Goal: Task Accomplishment & Management: Use online tool/utility

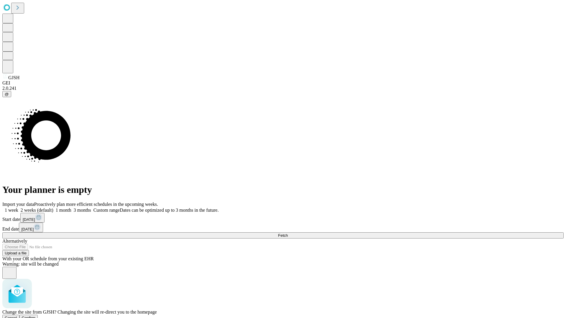
click at [36, 316] on span "Confirm" at bounding box center [29, 318] width 14 height 4
click at [18, 208] on label "1 week" at bounding box center [10, 210] width 16 height 5
click at [287, 233] on span "Fetch" at bounding box center [283, 235] width 10 height 4
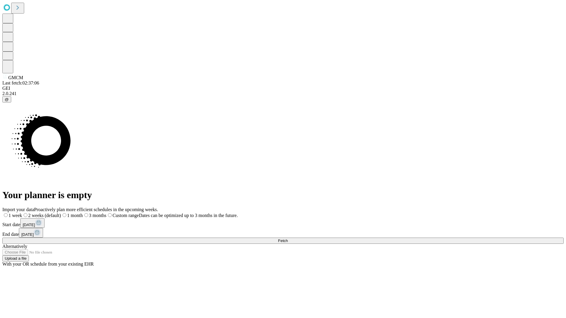
click at [22, 213] on label "1 week" at bounding box center [12, 215] width 20 height 5
click at [287, 239] on span "Fetch" at bounding box center [283, 241] width 10 height 4
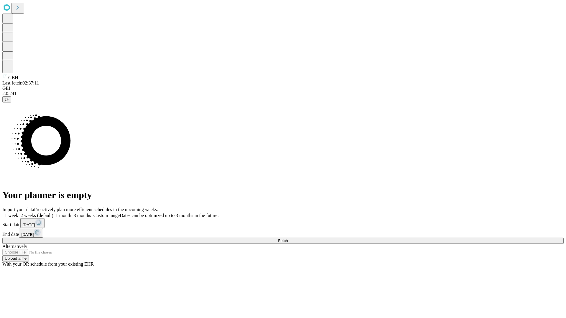
click at [18, 213] on label "1 week" at bounding box center [10, 215] width 16 height 5
click at [287, 239] on span "Fetch" at bounding box center [283, 241] width 10 height 4
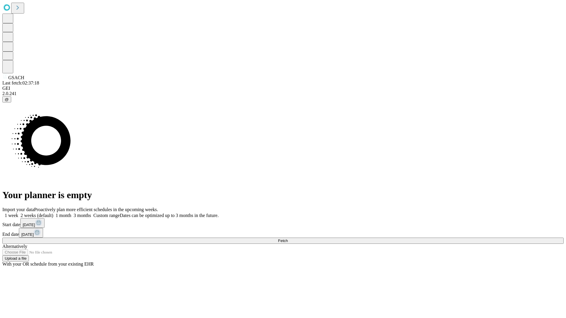
click at [18, 213] on label "1 week" at bounding box center [10, 215] width 16 height 5
click at [287, 239] on span "Fetch" at bounding box center [283, 241] width 10 height 4
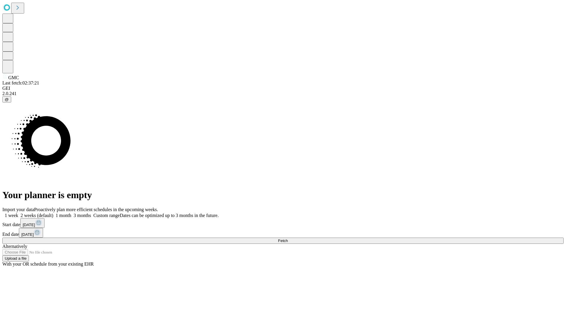
click at [18, 213] on label "1 week" at bounding box center [10, 215] width 16 height 5
click at [287, 239] on span "Fetch" at bounding box center [283, 241] width 10 height 4
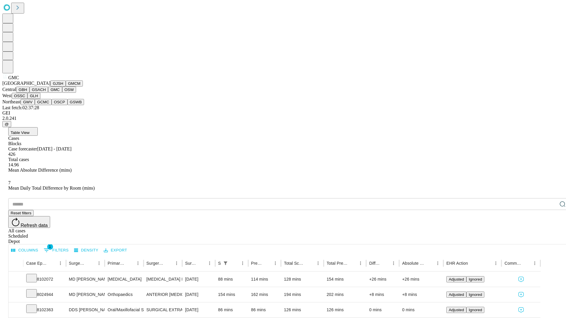
click at [62, 93] on button "OSW" at bounding box center [69, 90] width 14 height 6
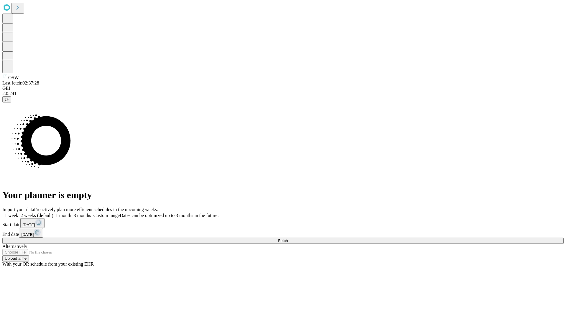
click at [18, 213] on label "1 week" at bounding box center [10, 215] width 16 height 5
click at [287, 239] on span "Fetch" at bounding box center [283, 241] width 10 height 4
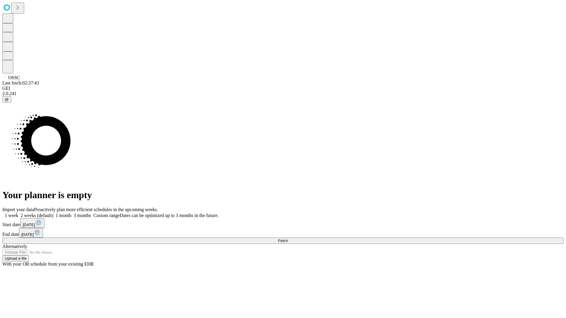
click at [18, 213] on label "1 week" at bounding box center [10, 215] width 16 height 5
click at [287, 239] on span "Fetch" at bounding box center [283, 241] width 10 height 4
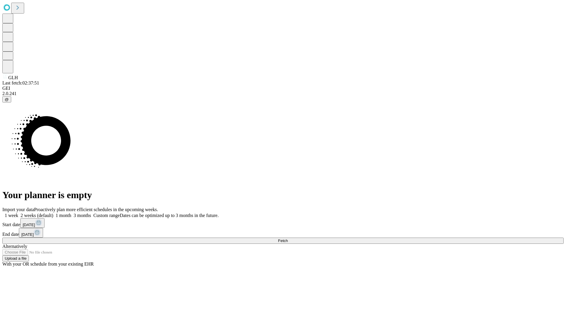
click at [18, 213] on label "1 week" at bounding box center [10, 215] width 16 height 5
click at [287, 239] on span "Fetch" at bounding box center [283, 241] width 10 height 4
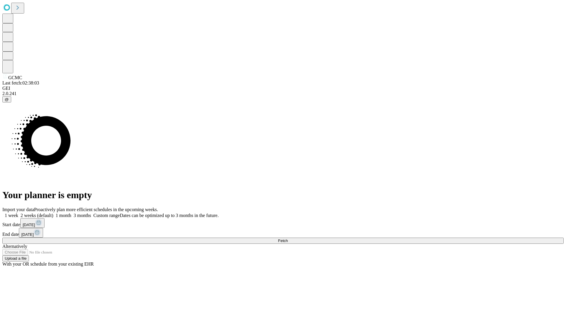
click at [18, 213] on label "1 week" at bounding box center [10, 215] width 16 height 5
click at [287, 239] on span "Fetch" at bounding box center [283, 241] width 10 height 4
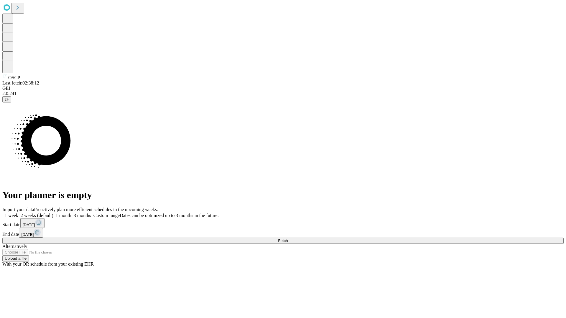
click at [18, 213] on label "1 week" at bounding box center [10, 215] width 16 height 5
click at [287, 239] on span "Fetch" at bounding box center [283, 241] width 10 height 4
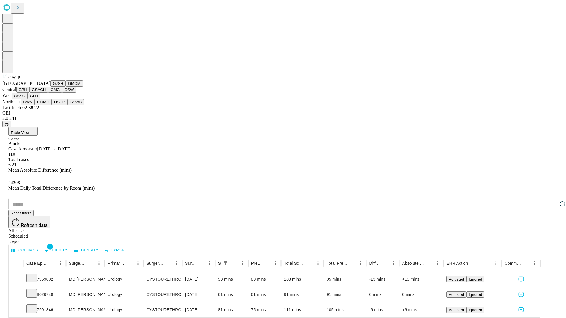
click at [67, 105] on button "GSWB" at bounding box center [75, 102] width 17 height 6
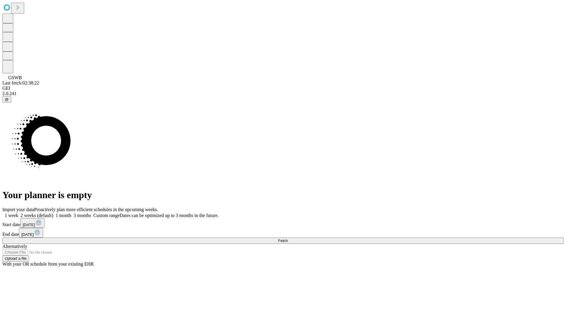
click at [18, 213] on label "1 week" at bounding box center [10, 215] width 16 height 5
click at [287, 239] on span "Fetch" at bounding box center [283, 241] width 10 height 4
